Goal: Task Accomplishment & Management: Manage account settings

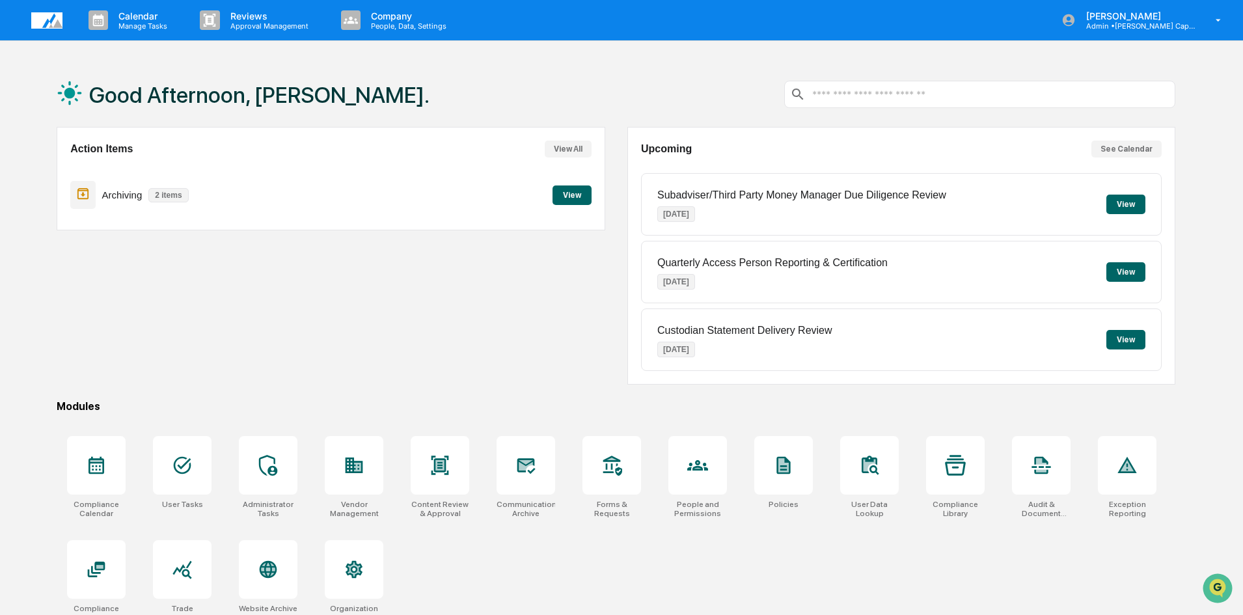
click at [216, 283] on div "Action Items View All Archiving 2 items View" at bounding box center [331, 256] width 548 height 258
drag, startPoint x: 234, startPoint y: 291, endPoint x: 215, endPoint y: 268, distance: 30.0
click at [234, 291] on div "Action Items View All Archiving 2 items View" at bounding box center [331, 256] width 548 height 258
click at [294, 320] on div "Action Items View All Archiving 2 items View" at bounding box center [331, 256] width 548 height 258
click at [573, 192] on button "View" at bounding box center [571, 195] width 39 height 20
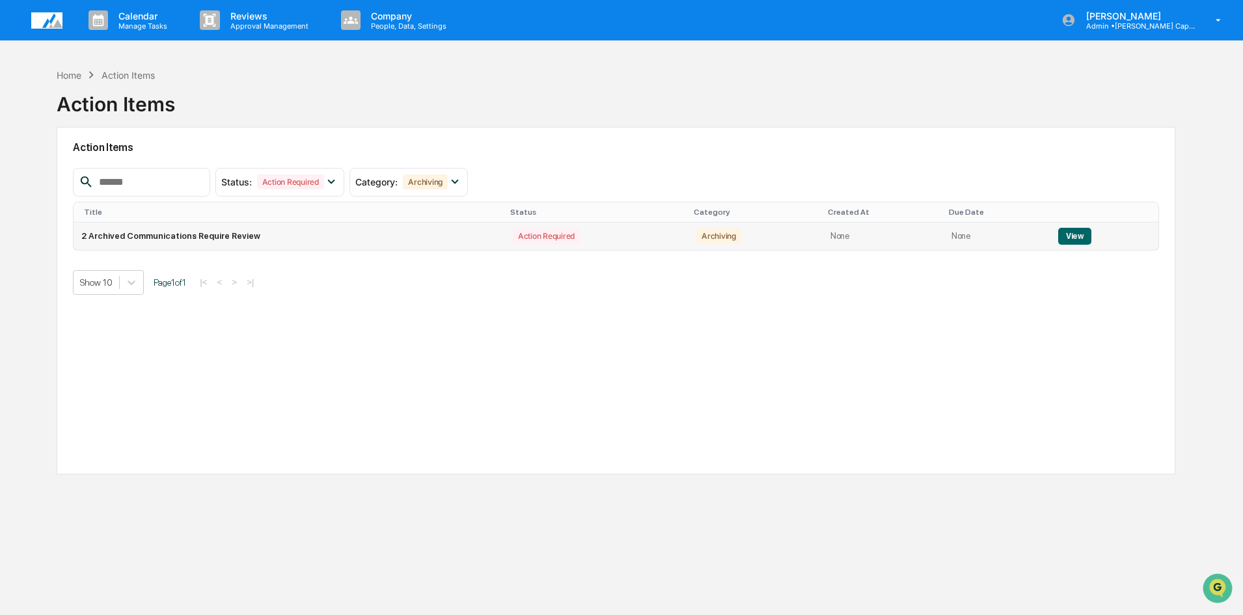
click at [195, 233] on td "2 Archived Communications Require Review" at bounding box center [289, 236] width 431 height 27
click at [1069, 231] on button "View" at bounding box center [1074, 236] width 33 height 17
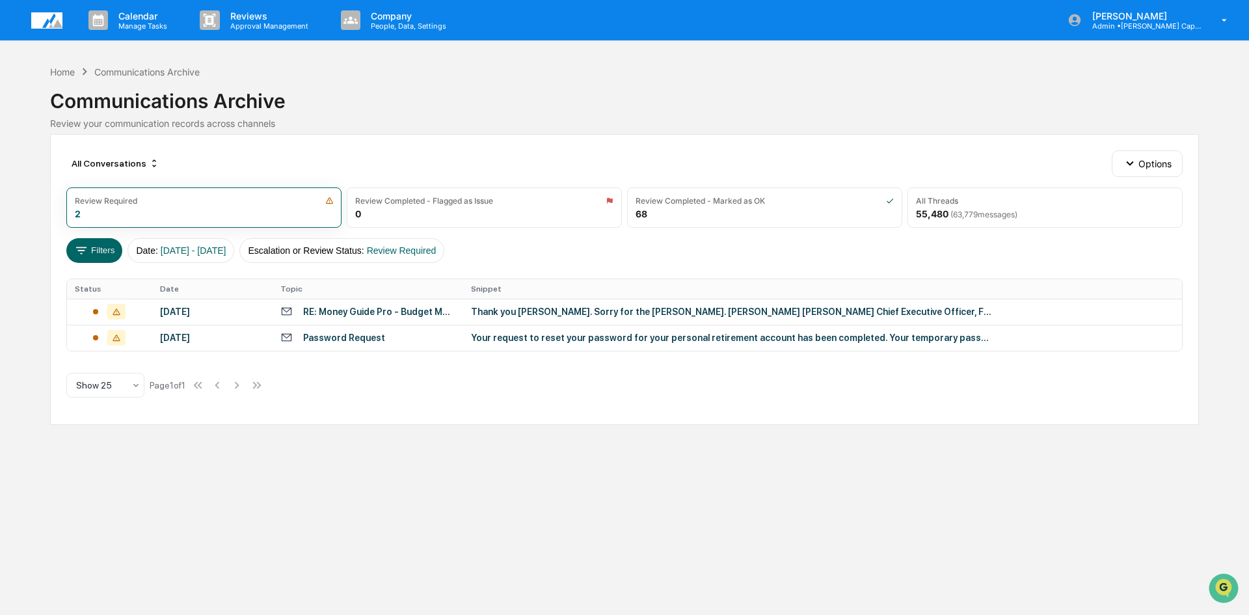
click at [380, 396] on div "All Conversations Options Review Required 2 Review Completed - Flagged as Issue…" at bounding box center [624, 279] width 1149 height 291
drag, startPoint x: 271, startPoint y: 502, endPoint x: 329, endPoint y: 538, distance: 67.5
click at [271, 501] on div "Calendar Manage Tasks Reviews Approval Management Company People, Data, Setting…" at bounding box center [624, 307] width 1249 height 615
click at [56, 68] on div "Home" at bounding box center [62, 71] width 25 height 11
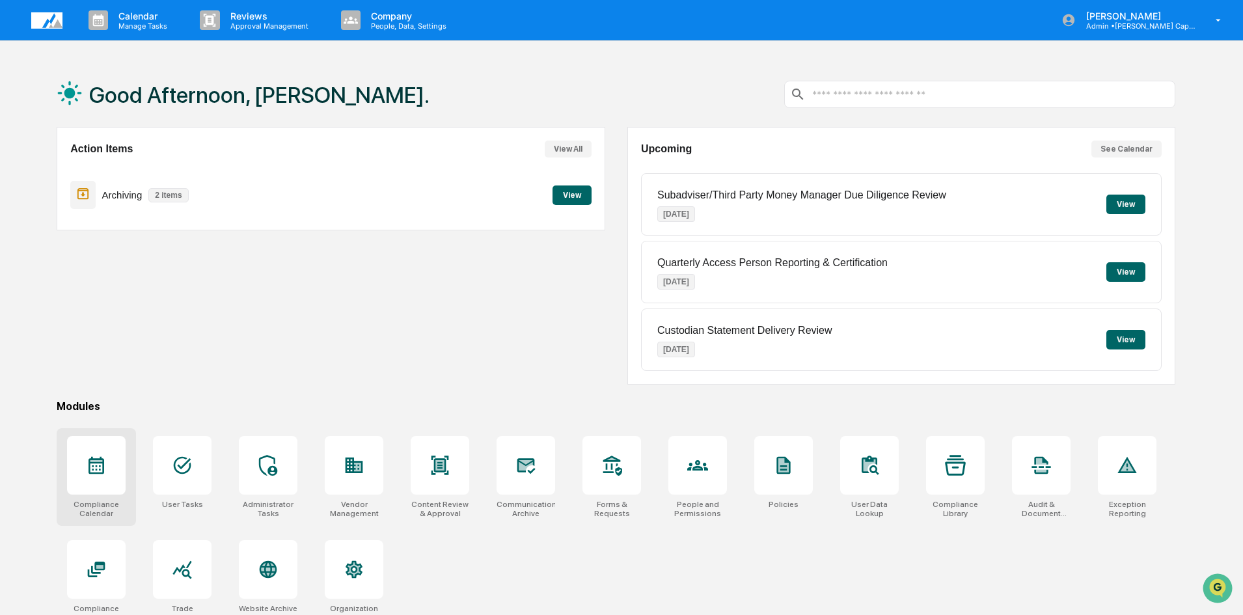
click at [90, 468] on icon at bounding box center [96, 465] width 21 height 21
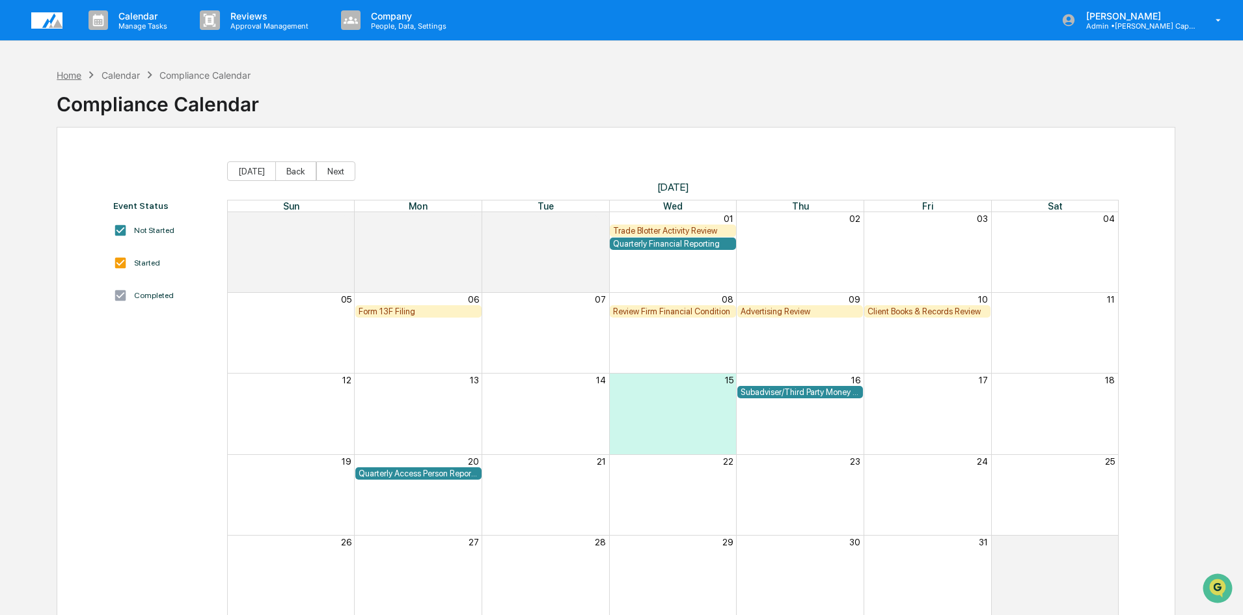
click at [63, 75] on div "Home" at bounding box center [69, 75] width 25 height 11
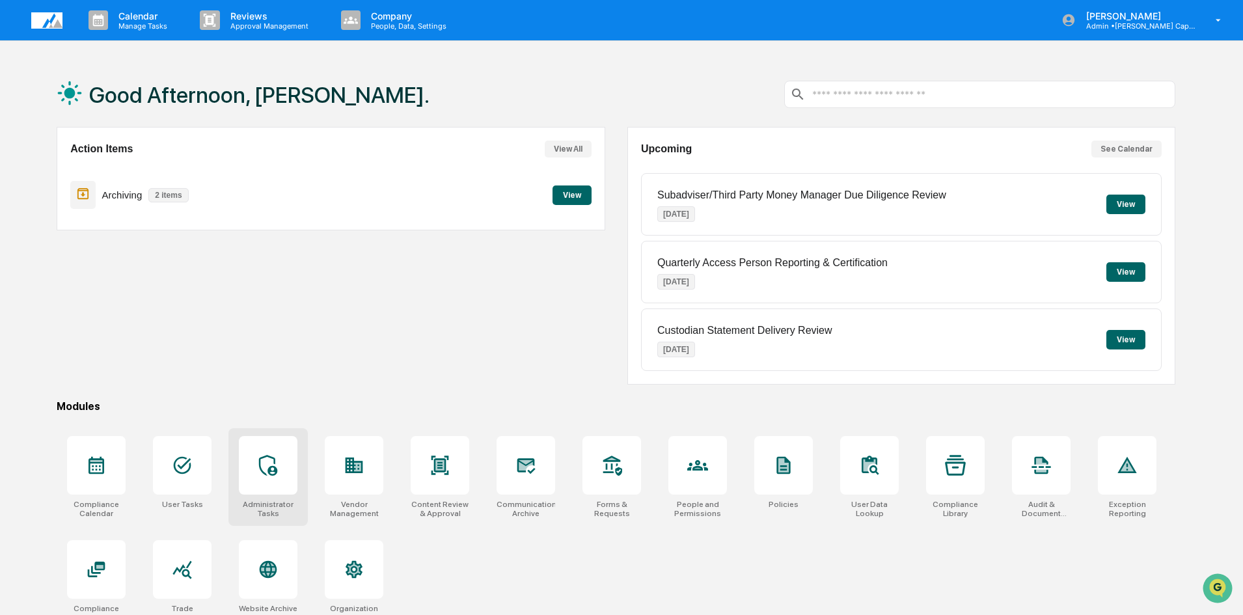
click at [278, 467] on icon at bounding box center [268, 465] width 21 height 21
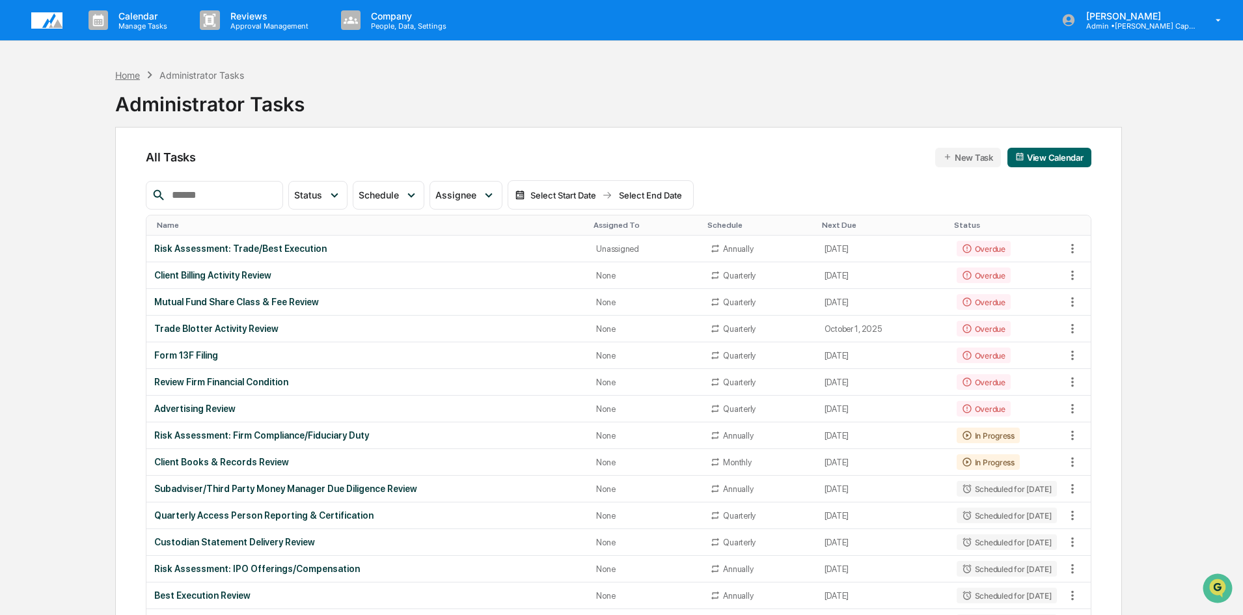
click at [125, 76] on div "Home" at bounding box center [127, 75] width 25 height 11
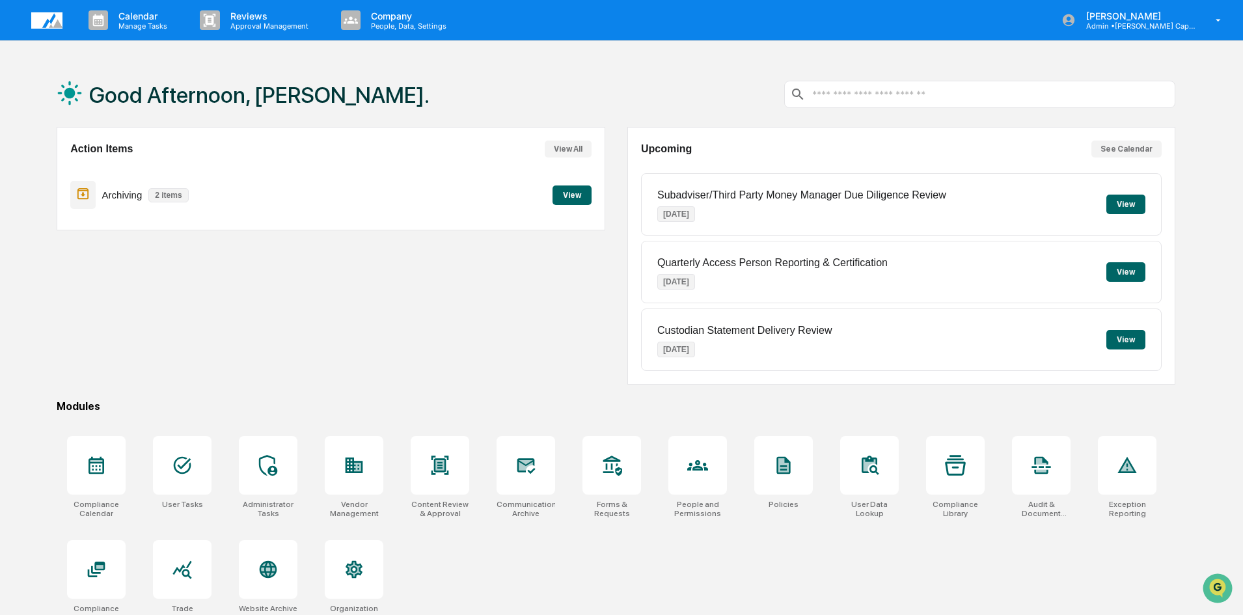
click at [572, 194] on button "View" at bounding box center [571, 195] width 39 height 20
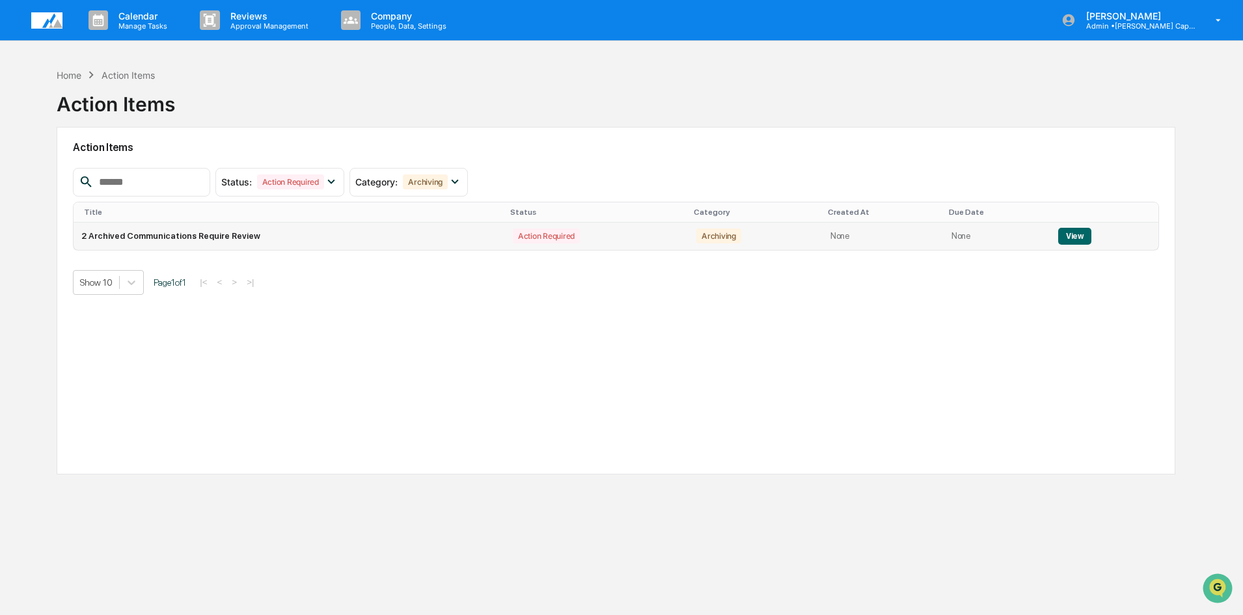
click at [1075, 232] on button "View" at bounding box center [1074, 236] width 33 height 17
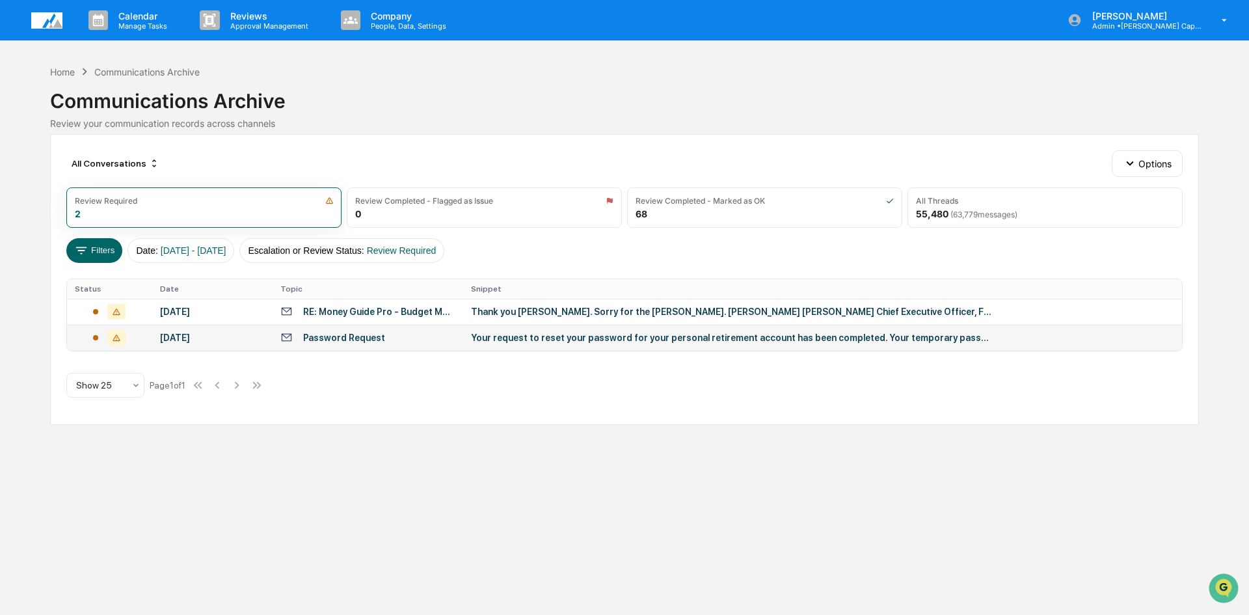
click at [390, 337] on div "Password Request" at bounding box center [367, 337] width 175 height 12
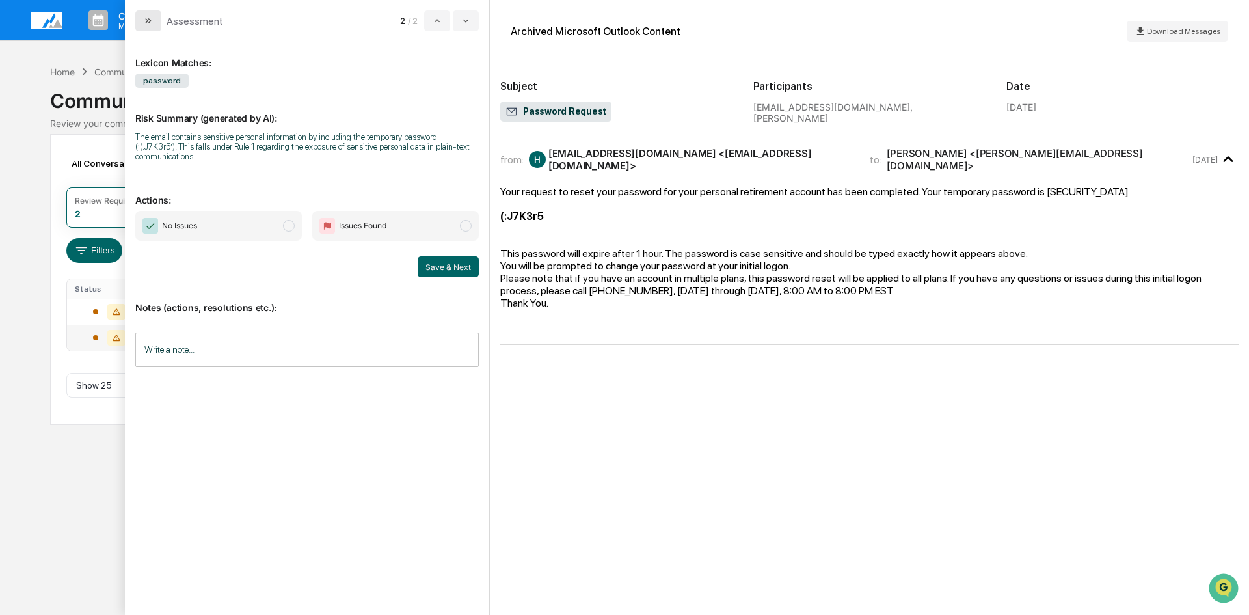
click at [142, 23] on button "modal" at bounding box center [148, 20] width 26 height 21
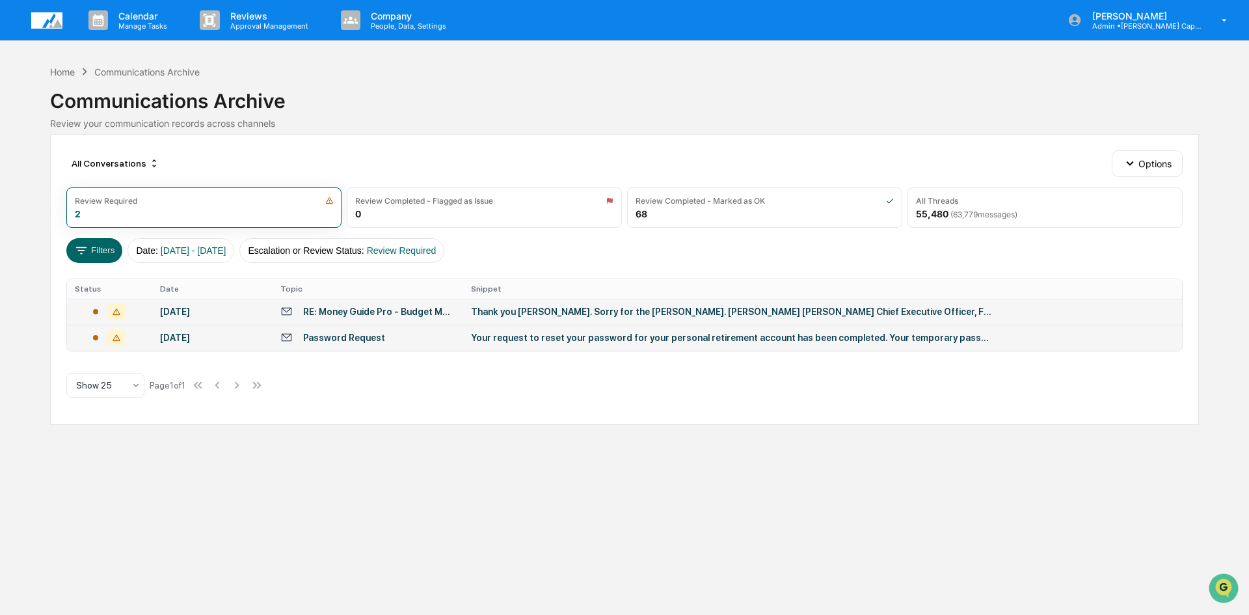
click at [372, 305] on div "RE: Money Guide Pro - Budget Mode" at bounding box center [367, 311] width 175 height 12
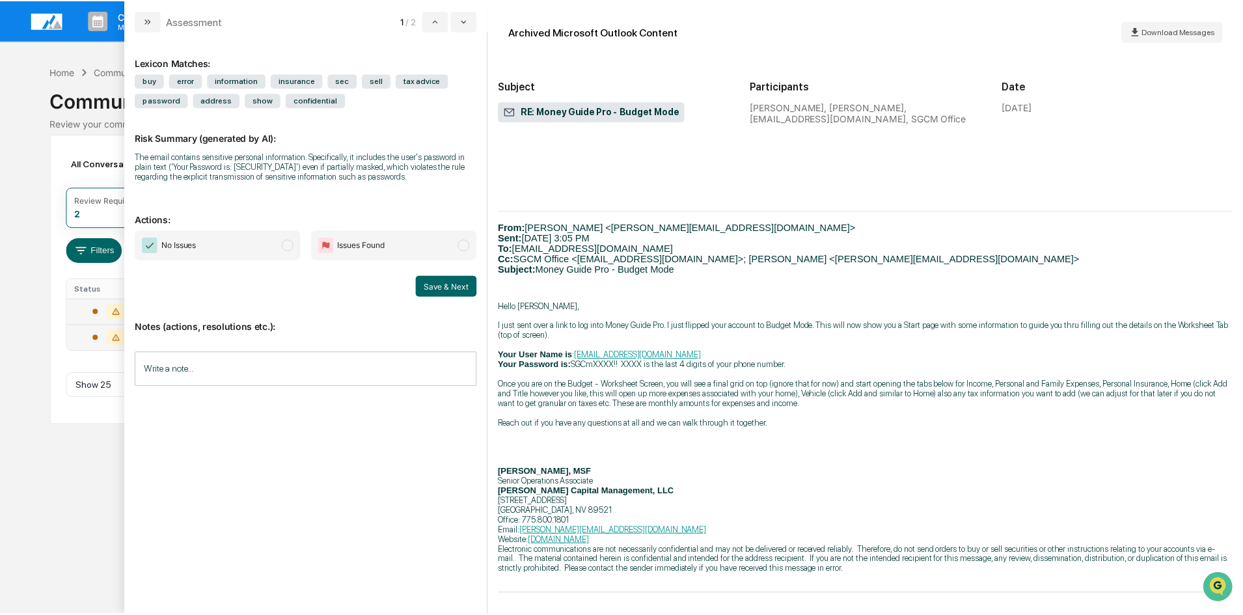
scroll to position [616, 0]
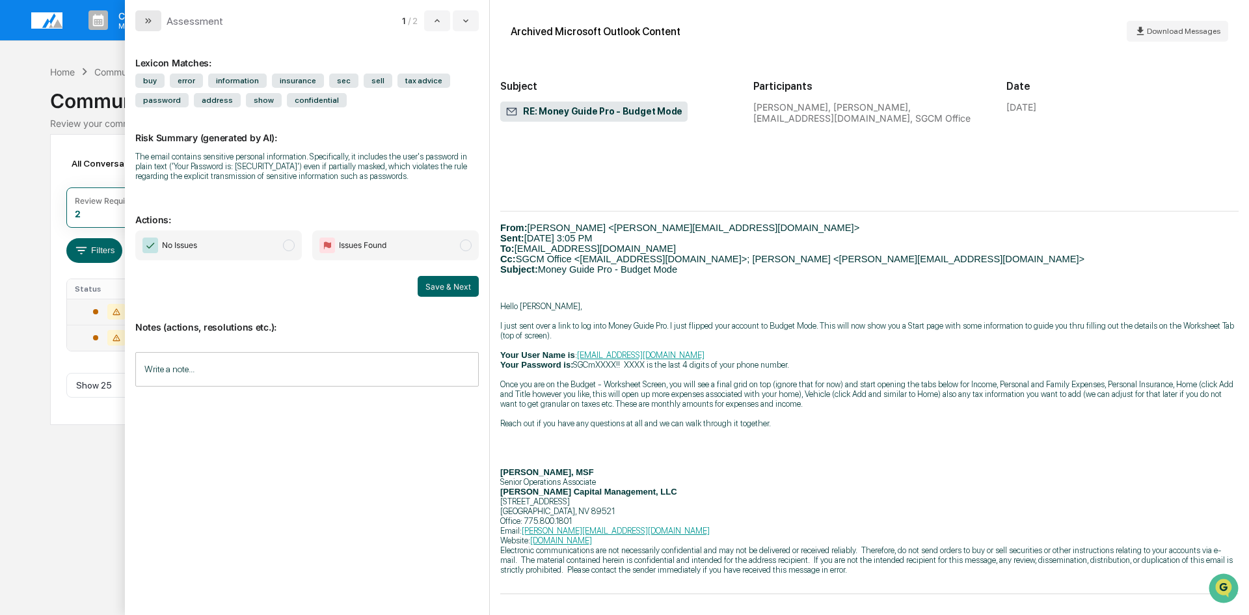
click at [150, 15] on button "modal" at bounding box center [148, 20] width 26 height 21
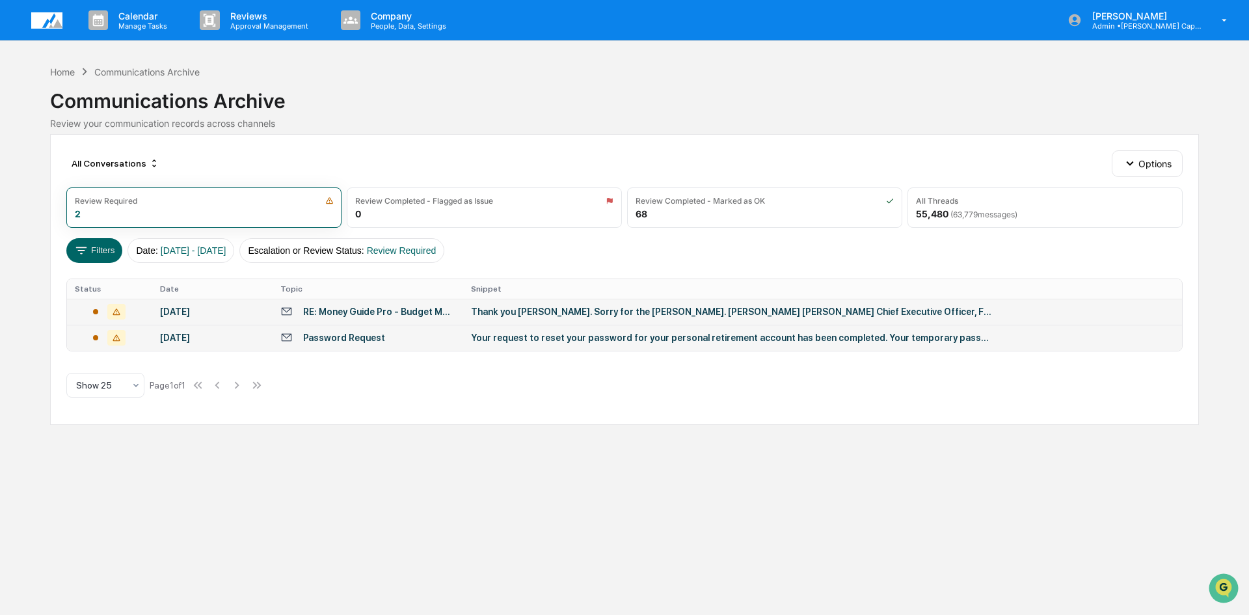
click at [206, 498] on div "Calendar Manage Tasks Reviews Approval Management Company People, Data, Setting…" at bounding box center [624, 307] width 1249 height 615
click at [62, 70] on div "Home" at bounding box center [62, 71] width 25 height 11
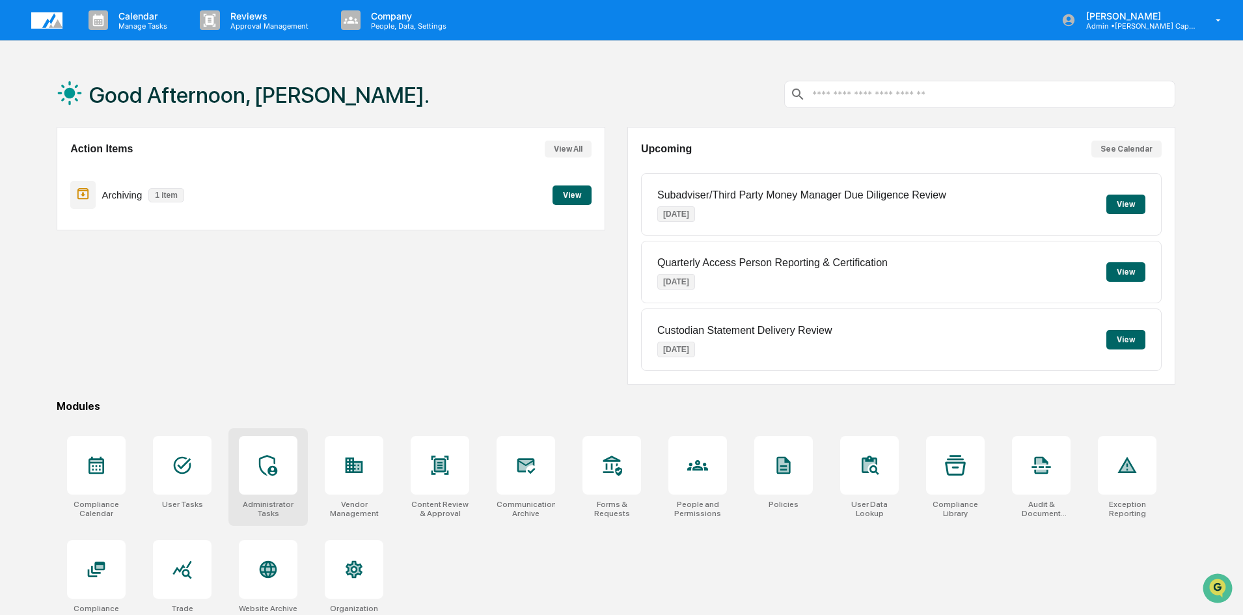
click at [272, 467] on icon at bounding box center [268, 465] width 18 height 21
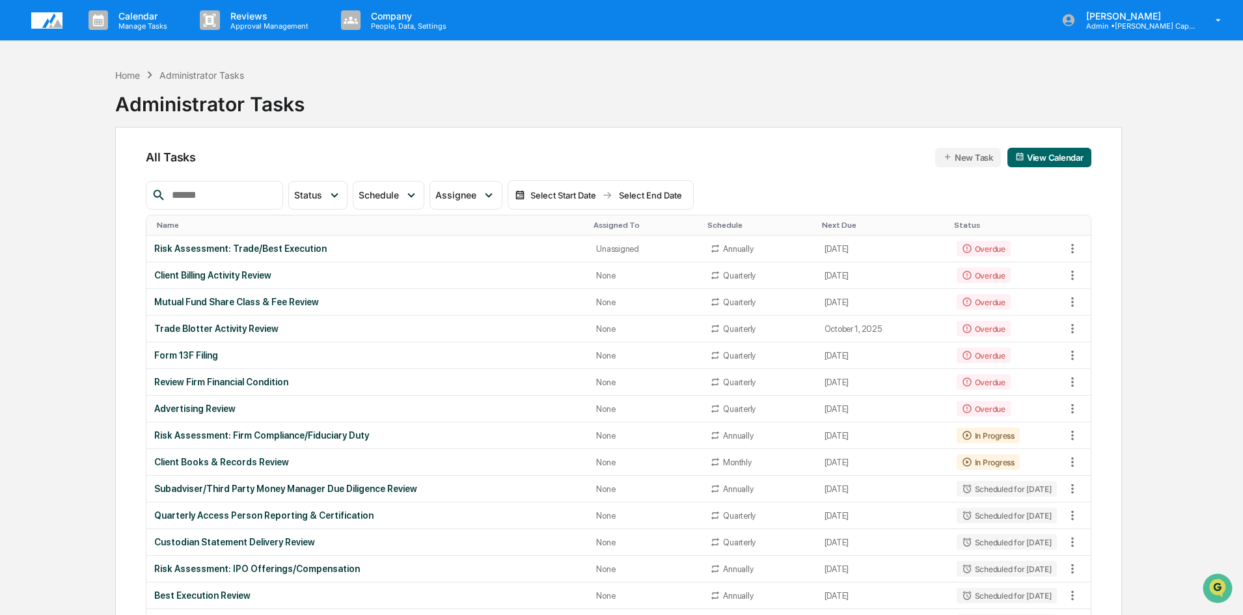
scroll to position [65, 0]
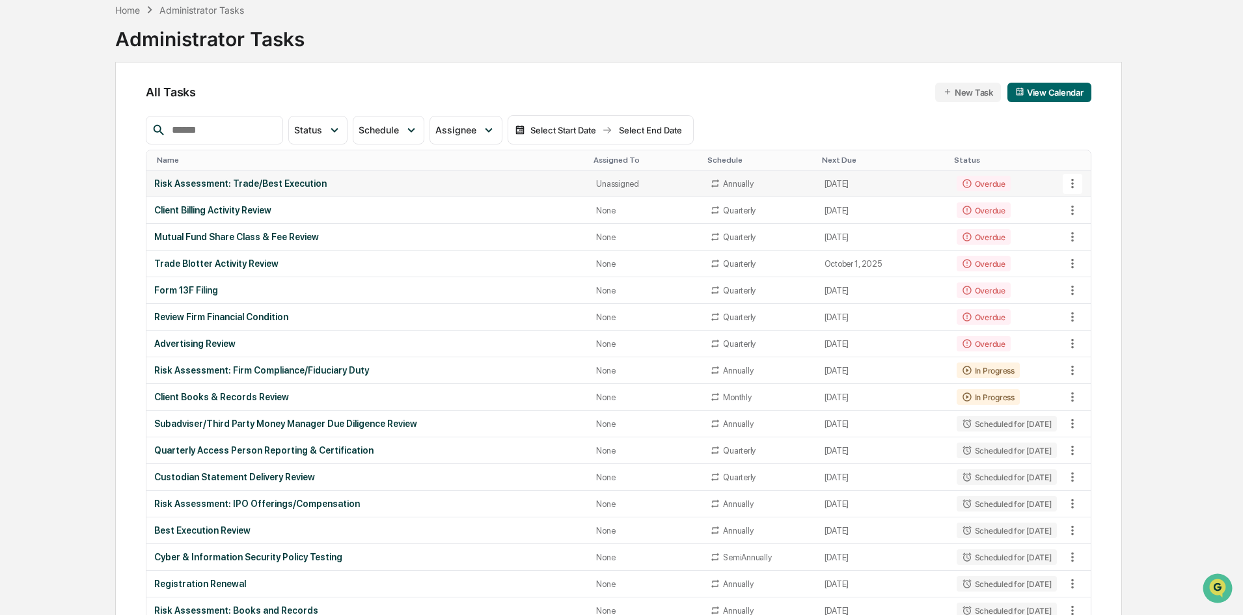
click at [243, 175] on td "Risk Assessment: Trade/Best Execution" at bounding box center [367, 183] width 442 height 27
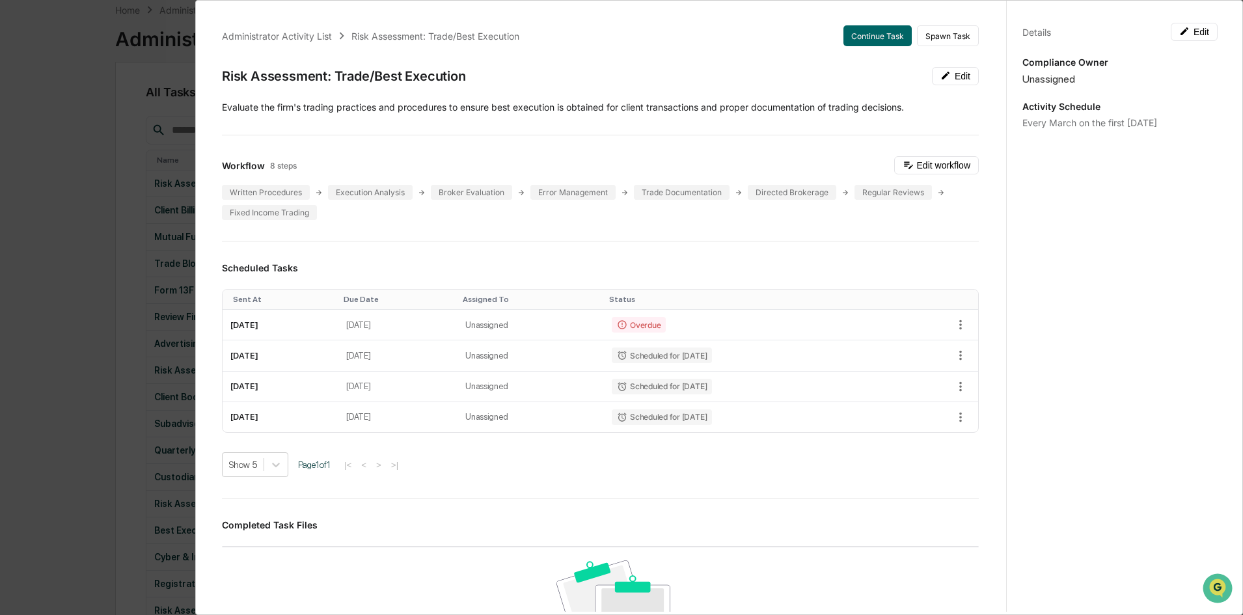
click at [59, 141] on div "Administrator Activity List Risk Assessment: Trade/Best Execution Continue Task…" at bounding box center [621, 307] width 1243 height 615
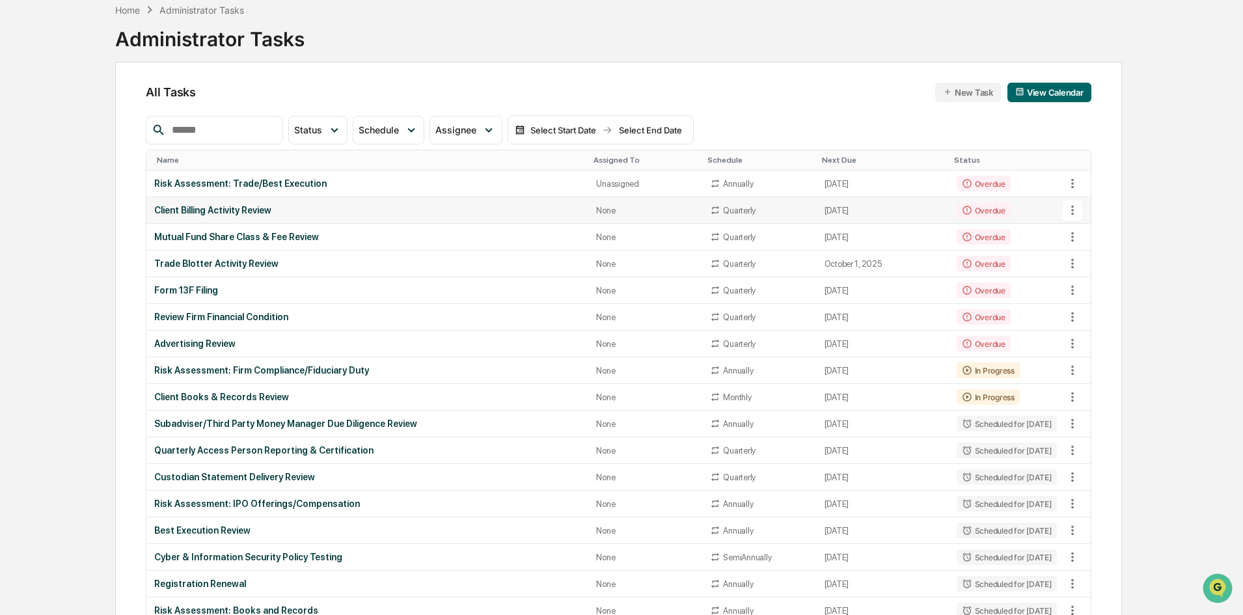
click at [190, 210] on div "Client Billing Activity Review" at bounding box center [367, 210] width 426 height 10
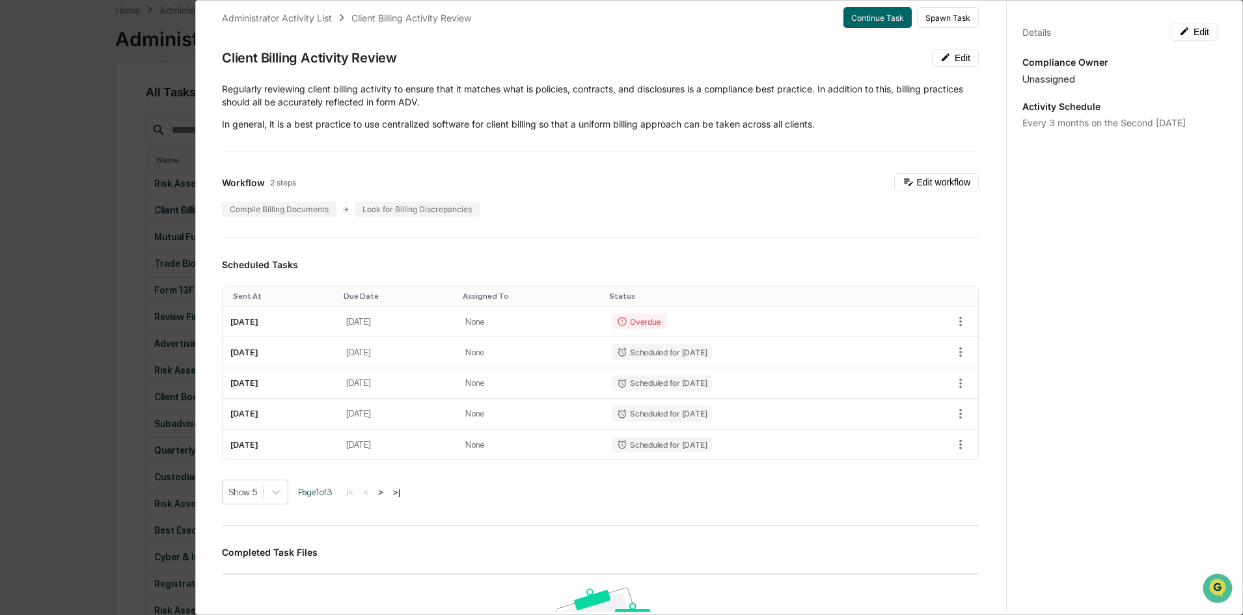
scroll to position [0, 0]
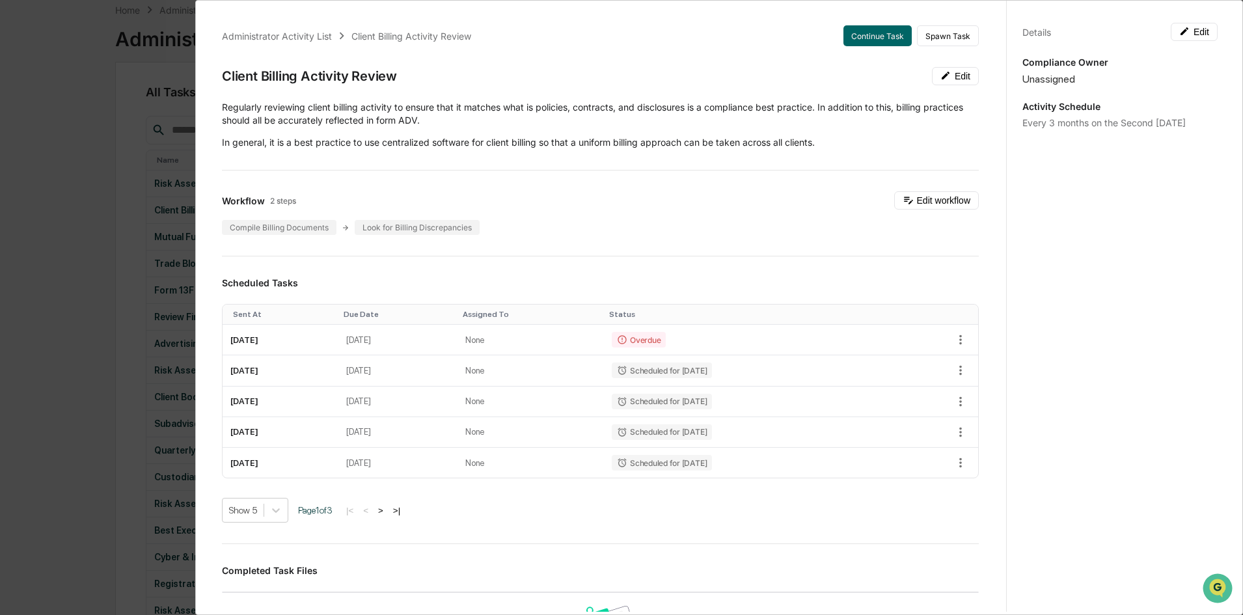
click at [1118, 347] on div "Details Edit Compliance Owner Unassigned Activity Schedule Every 3 months on th…" at bounding box center [1119, 320] width 227 height 646
drag, startPoint x: 51, startPoint y: 169, endPoint x: 50, endPoint y: 210, distance: 40.4
click at [51, 169] on div "Administrator Activity List Client Billing Activity Review Continue Task Spawn …" at bounding box center [621, 307] width 1243 height 615
